Goal: Transaction & Acquisition: Purchase product/service

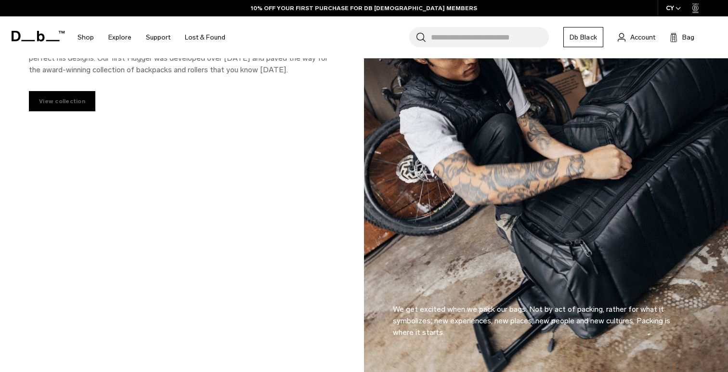
click at [71, 100] on link "View collection" at bounding box center [62, 101] width 66 height 20
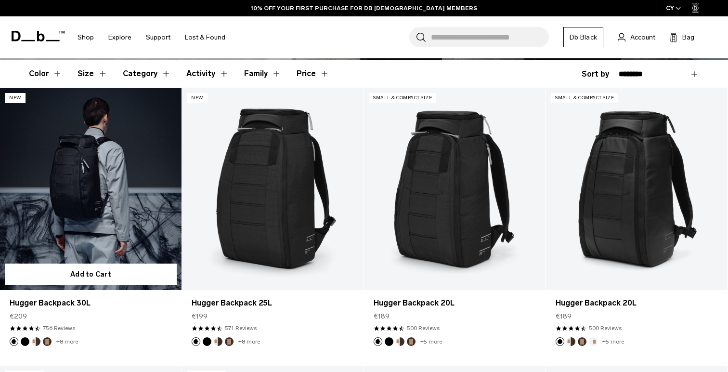
click at [119, 182] on link "Hugger Backpack 30L" at bounding box center [91, 189] width 182 height 202
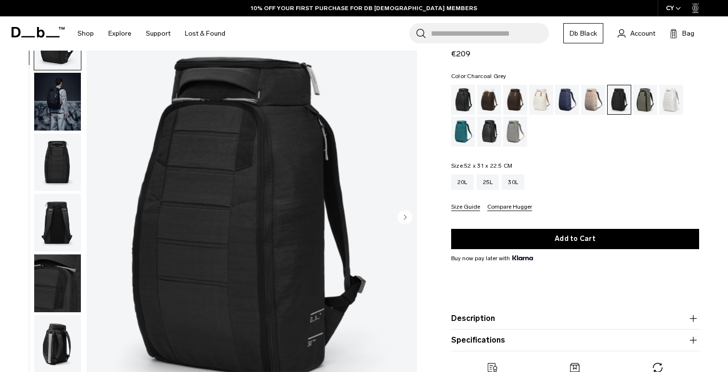
scroll to position [54, 0]
